Goal: Task Accomplishment & Management: Use online tool/utility

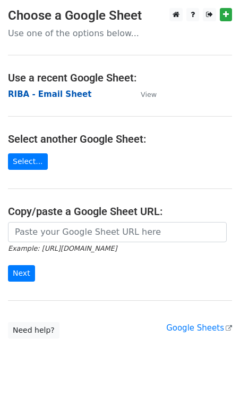
click at [65, 91] on strong "RIBA - Email Sheet" at bounding box center [50, 94] width 84 height 10
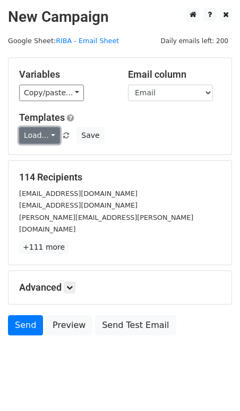
click at [51, 133] on link "Load..." at bounding box center [39, 135] width 41 height 16
drag, startPoint x: 67, startPoint y: 156, endPoint x: 76, endPoint y: 156, distance: 9.1
click at [67, 156] on link "Landscape design" at bounding box center [71, 158] width 102 height 17
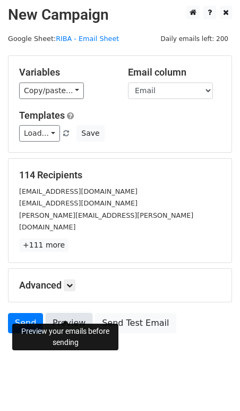
click at [61, 313] on link "Preview" at bounding box center [69, 323] width 47 height 20
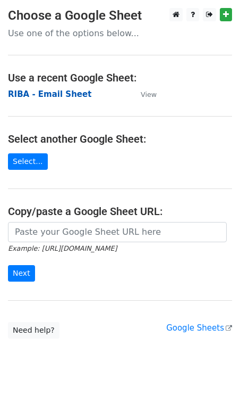
click at [59, 94] on strong "RIBA - Email Sheet" at bounding box center [50, 94] width 84 height 10
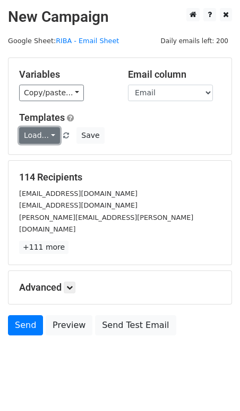
click at [50, 133] on link "Load..." at bounding box center [39, 135] width 41 height 16
click at [58, 155] on link "Landscape design" at bounding box center [71, 158] width 102 height 17
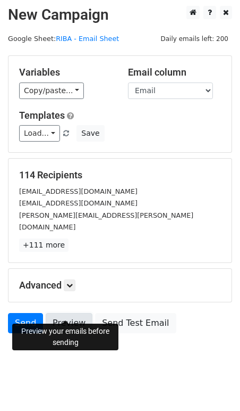
click at [61, 314] on link "Preview" at bounding box center [69, 323] width 47 height 20
click at [56, 313] on link "Preview" at bounding box center [69, 323] width 47 height 20
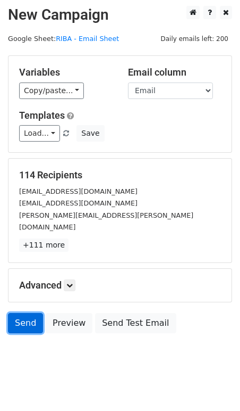
click at [20, 313] on link "Send" at bounding box center [25, 323] width 35 height 20
